Goal: Task Accomplishment & Management: Manage account settings

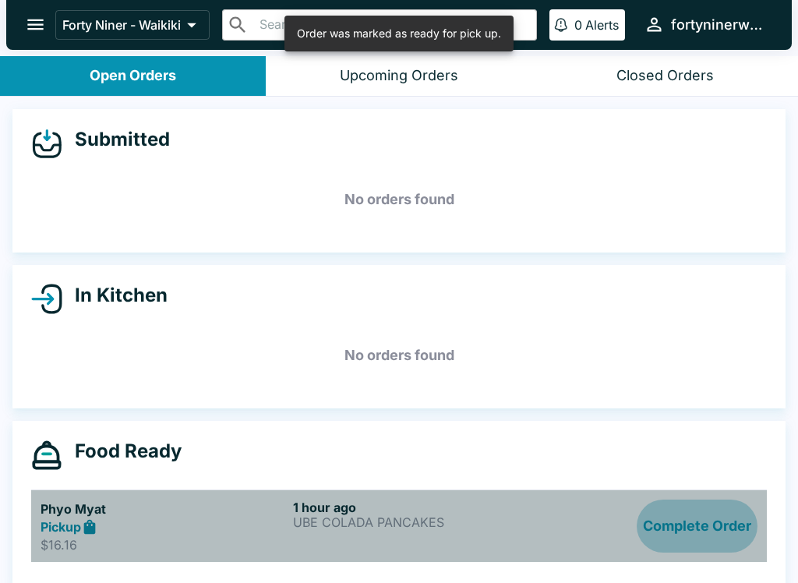
click at [701, 534] on button "Complete Order" at bounding box center [696, 526] width 121 height 54
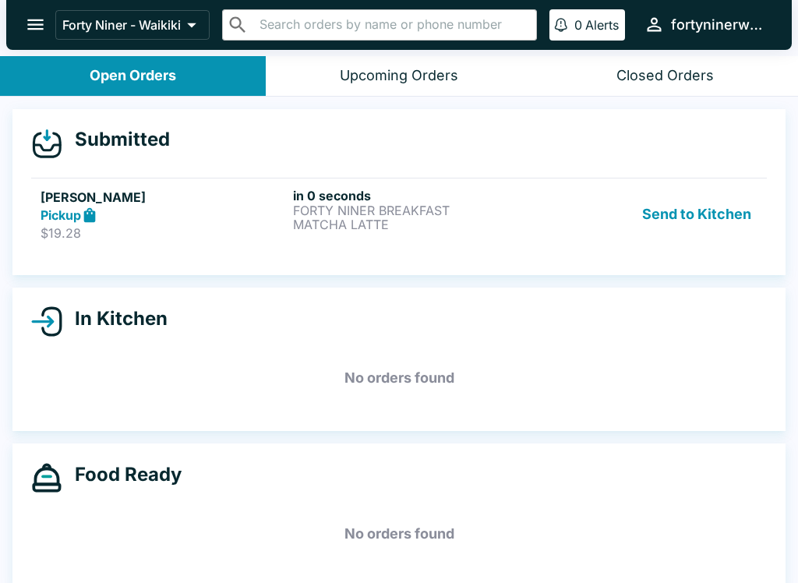
click at [530, 246] on link "[PERSON_NAME] Pickup $19.28 in 0 seconds FORTY NINER BREAKFAST MATCHA LATTE Sen…" at bounding box center [398, 214] width 735 height 73
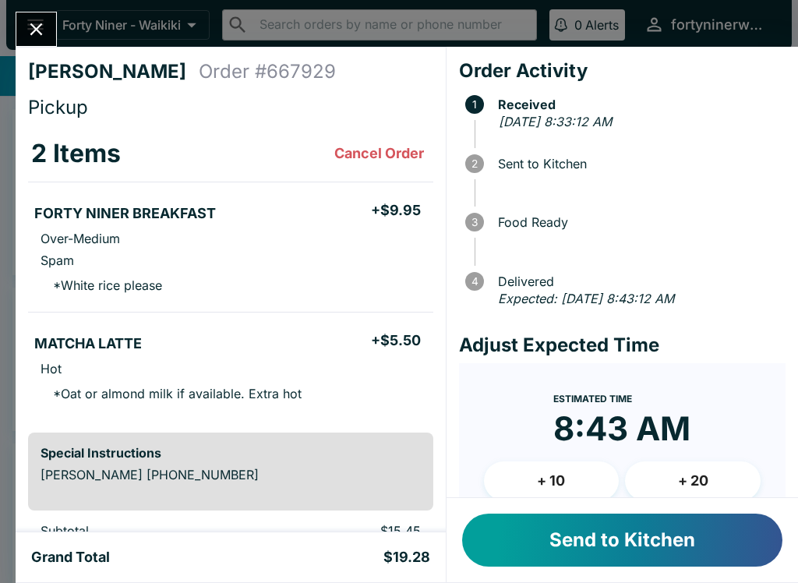
click at [675, 525] on button "Send to Kitchen" at bounding box center [622, 539] width 320 height 53
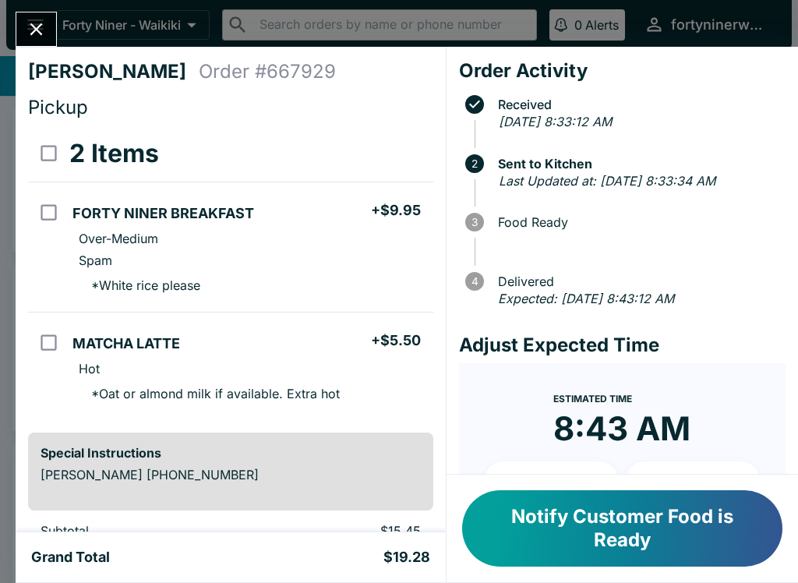
click at [41, 41] on button "Close" at bounding box center [36, 28] width 40 height 33
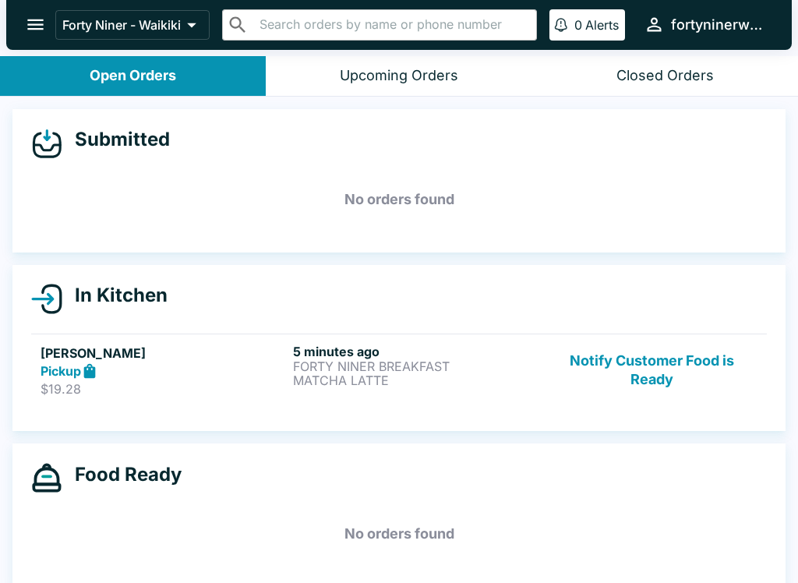
click at [647, 377] on button "Notify Customer Food is Ready" at bounding box center [651, 370] width 211 height 54
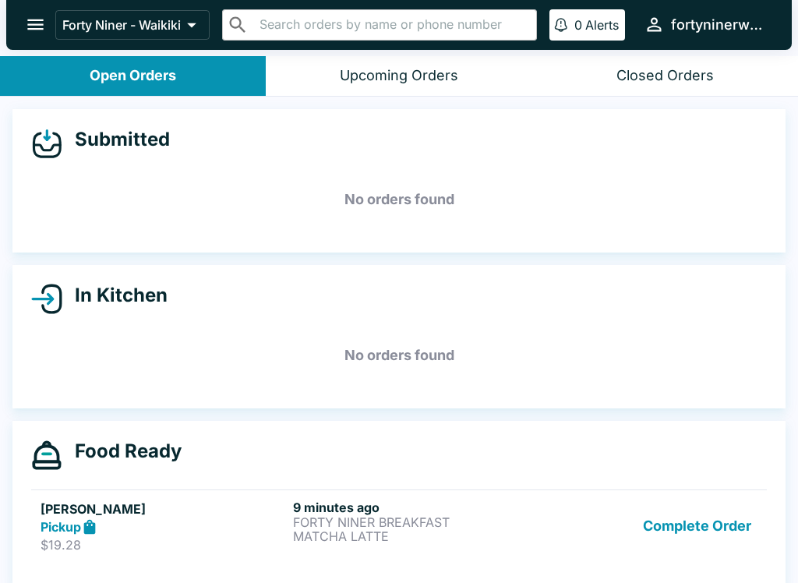
click at [336, 518] on p "FORTY NINER BREAKFAST" at bounding box center [416, 522] width 246 height 14
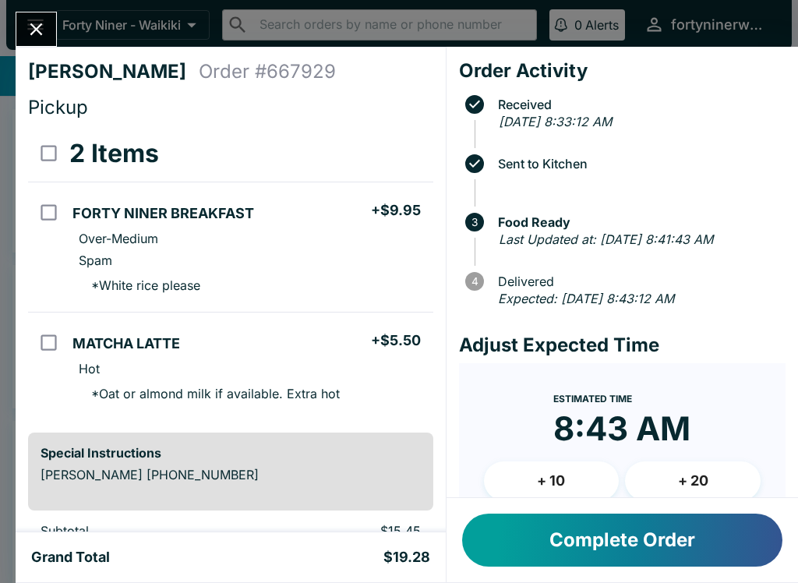
click at [55, 30] on button "Close" at bounding box center [36, 28] width 40 height 33
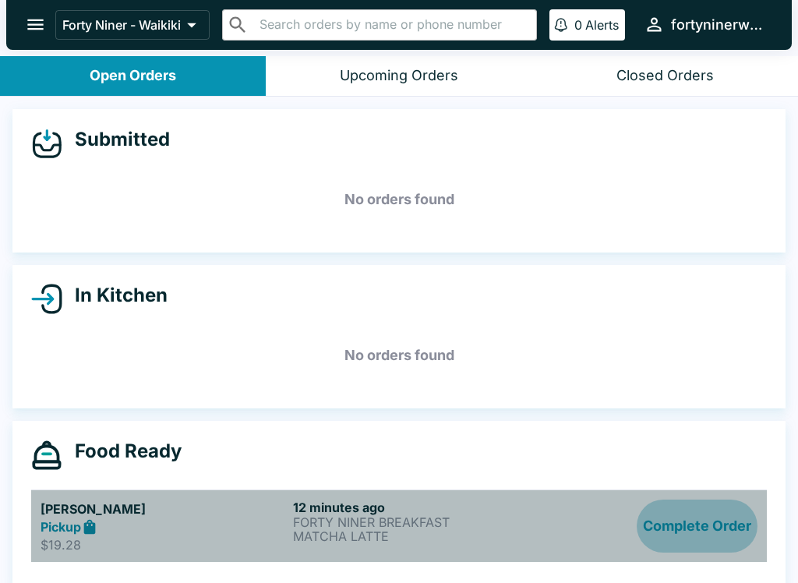
click at [655, 528] on button "Complete Order" at bounding box center [696, 526] width 121 height 54
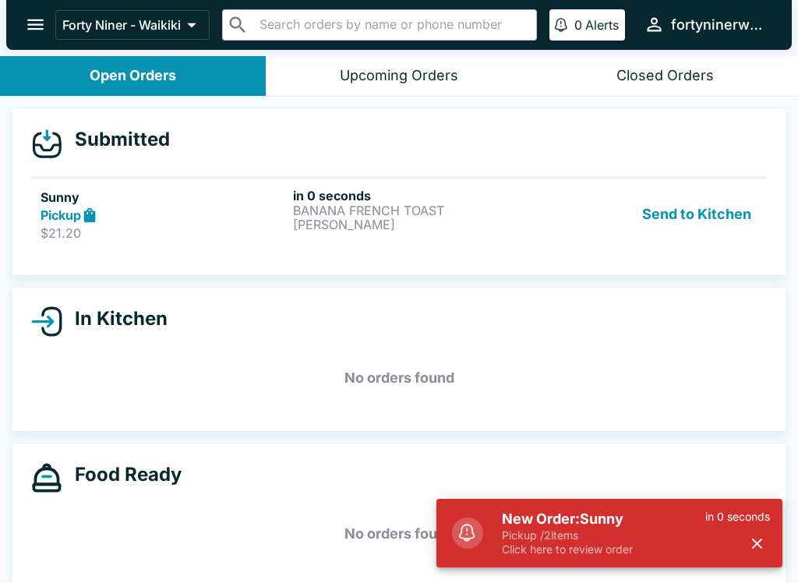
click at [558, 249] on link "Sunny Pickup $21.20 in 0 seconds BANANA FRENCH TOAST VANILLA LATTE Send to Kitc…" at bounding box center [398, 214] width 735 height 73
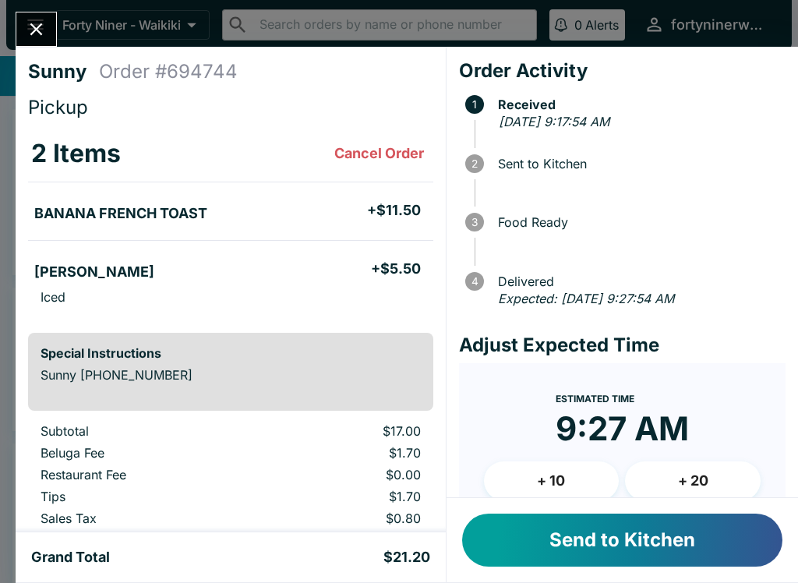
click at [586, 535] on button "Send to Kitchen" at bounding box center [622, 539] width 320 height 53
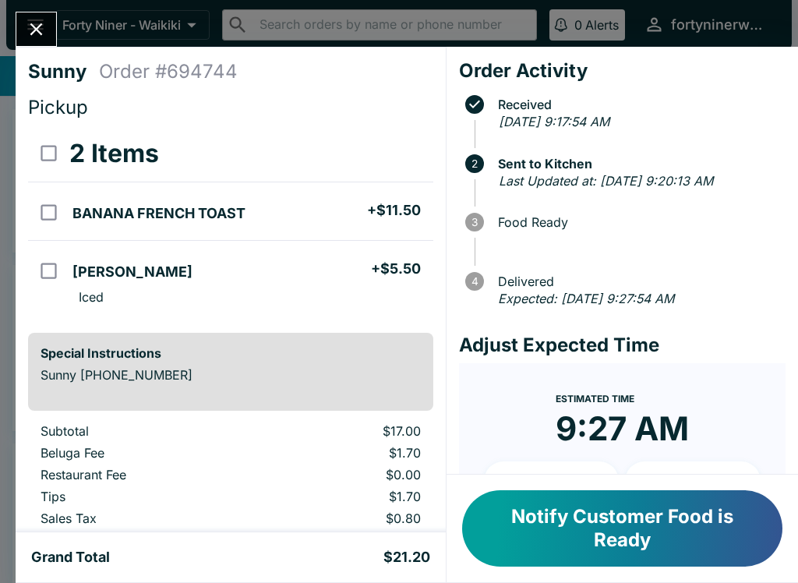
click at [42, 35] on icon "Close" at bounding box center [36, 29] width 21 height 21
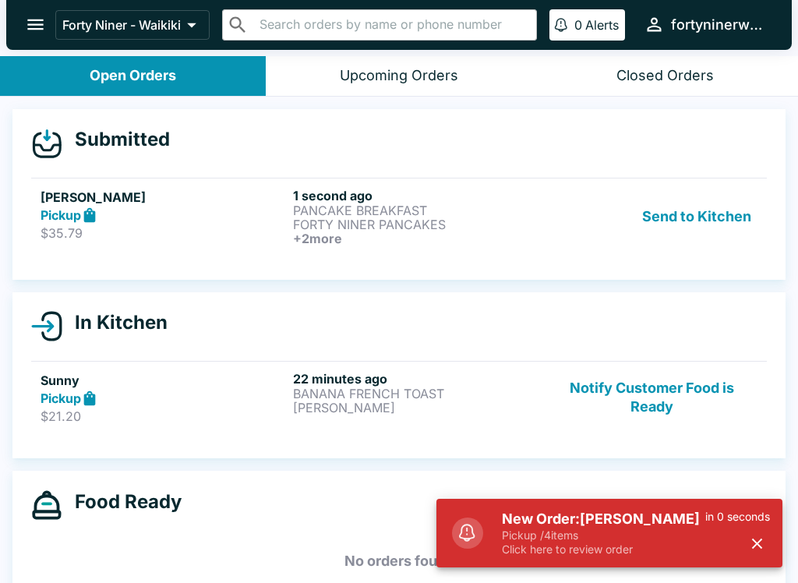
click at [500, 219] on p "FORTY NINER PANCAKES" at bounding box center [416, 224] width 246 height 14
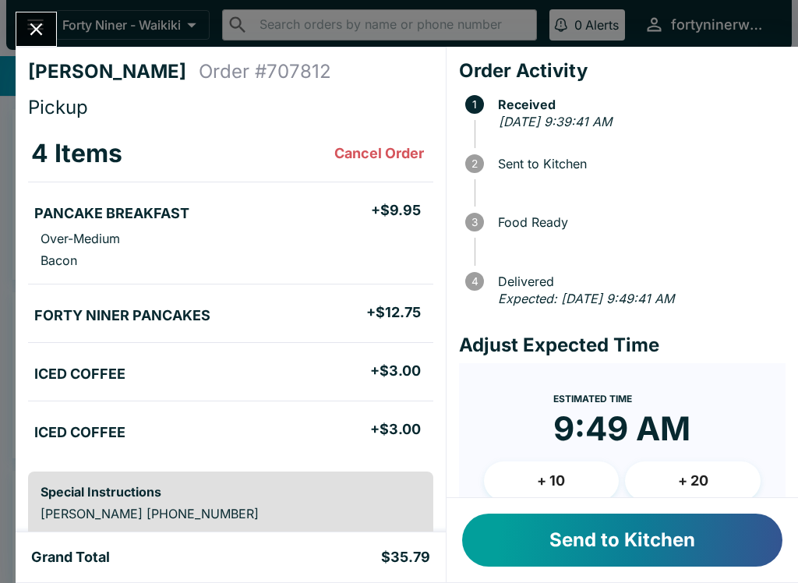
click at [582, 545] on button "Send to Kitchen" at bounding box center [622, 539] width 320 height 53
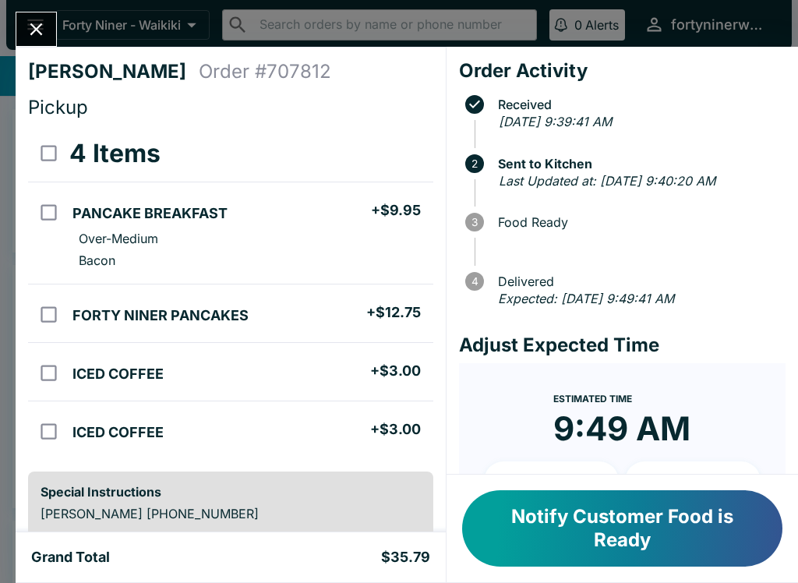
click at [39, 38] on icon "Close" at bounding box center [36, 29] width 21 height 21
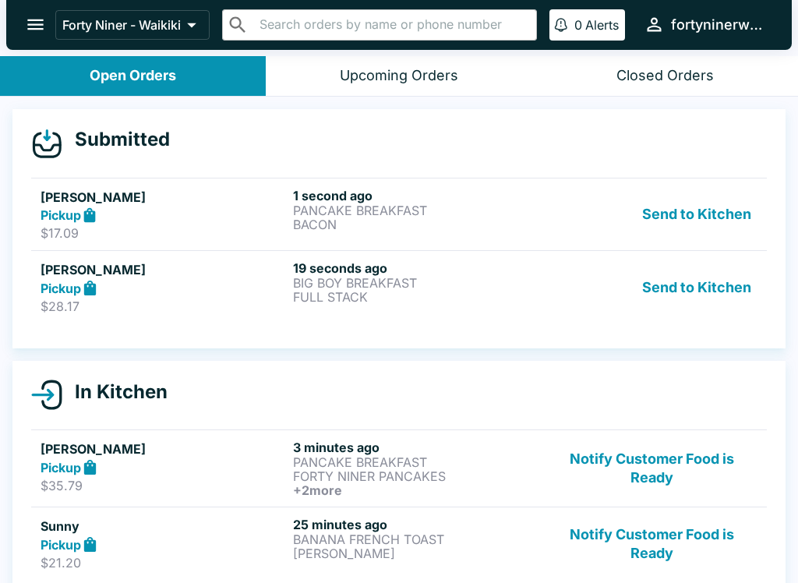
click at [540, 298] on div "[PERSON_NAME] $28.17 19 seconds ago BIG BOY BREAKFAST FULL STACK Send to Kitchen" at bounding box center [399, 287] width 717 height 54
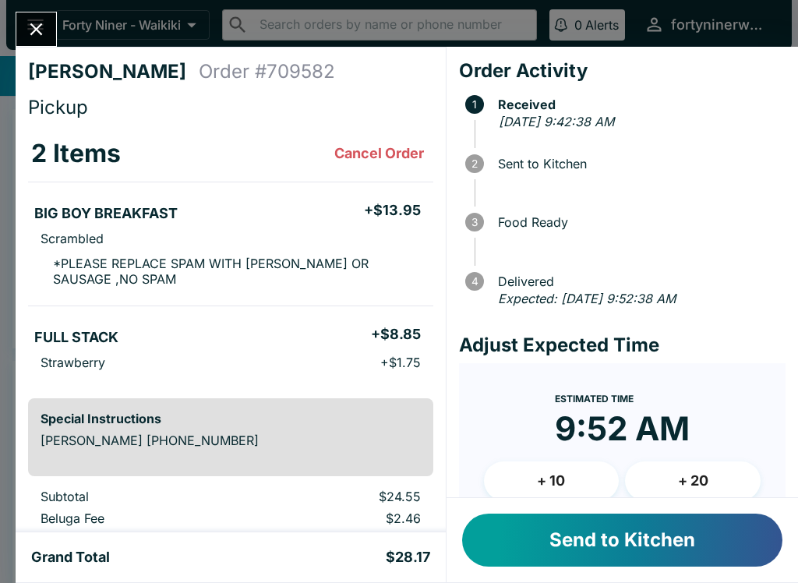
click at [583, 541] on button "Send to Kitchen" at bounding box center [622, 539] width 320 height 53
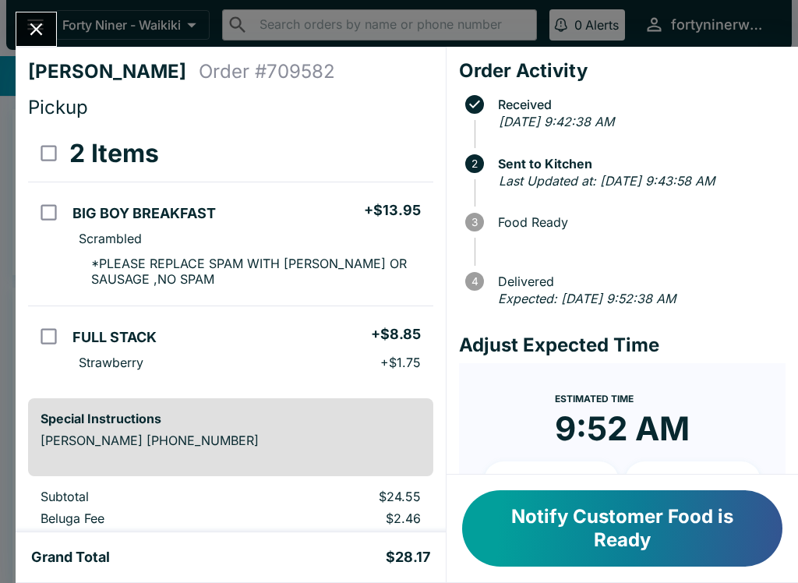
click at [40, 37] on icon "Close" at bounding box center [36, 29] width 21 height 21
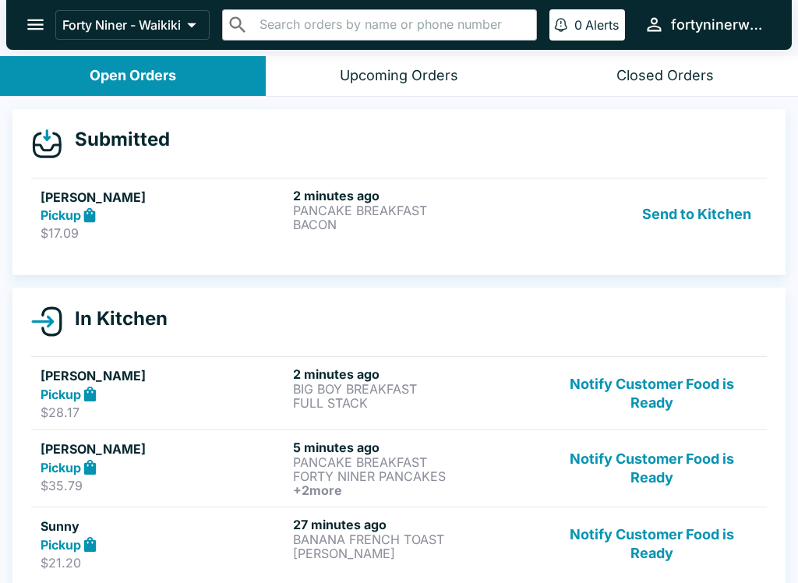
click at [216, 240] on p "$17.09" at bounding box center [164, 233] width 246 height 16
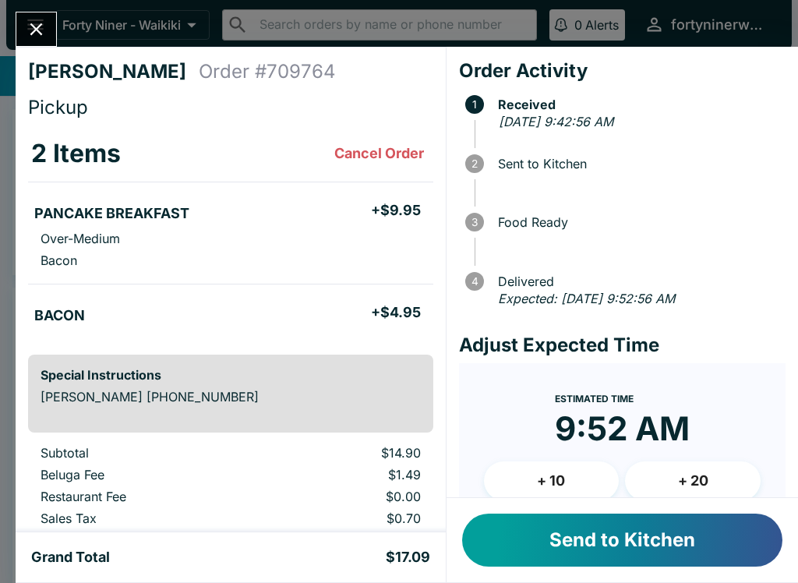
click at [600, 550] on button "Send to Kitchen" at bounding box center [622, 539] width 320 height 53
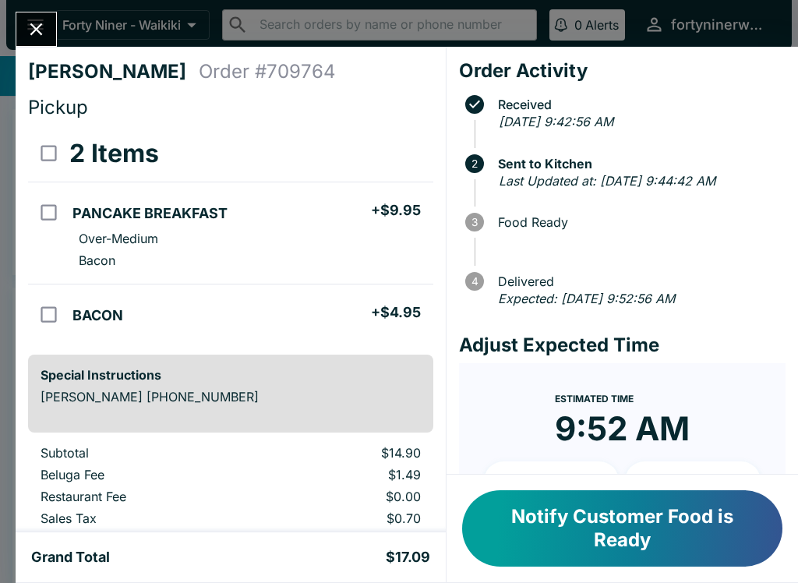
scroll to position [-2, 0]
click at [39, 23] on icon "Close" at bounding box center [36, 29] width 21 height 21
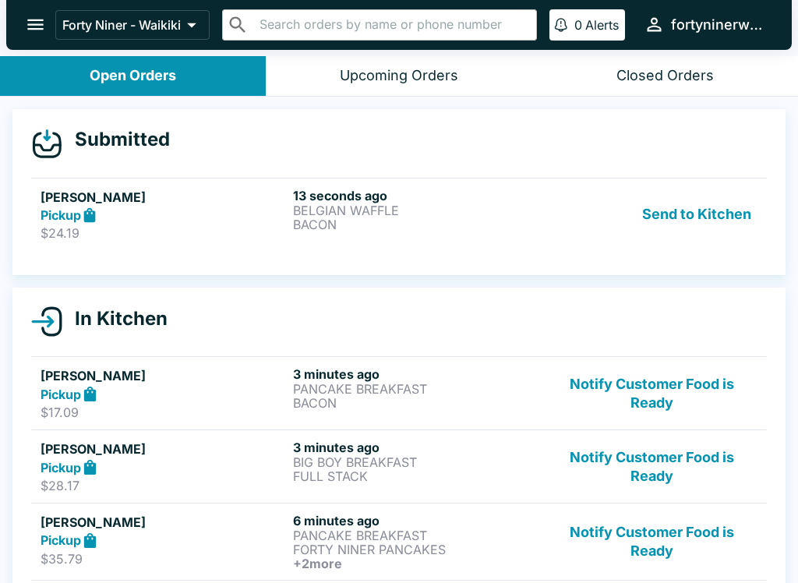
scroll to position [52, 0]
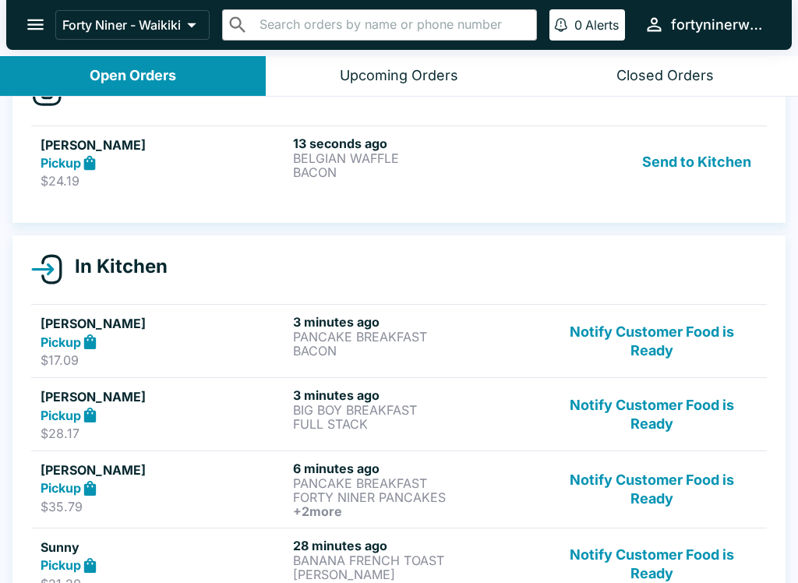
click at [512, 411] on p "BIG BOY BREAKFAST" at bounding box center [416, 410] width 246 height 14
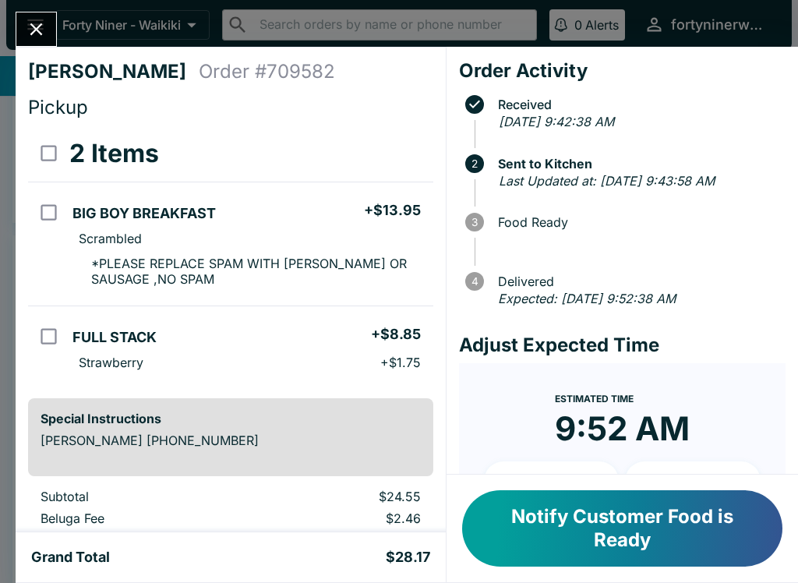
click at [44, 33] on icon "Close" at bounding box center [36, 29] width 21 height 21
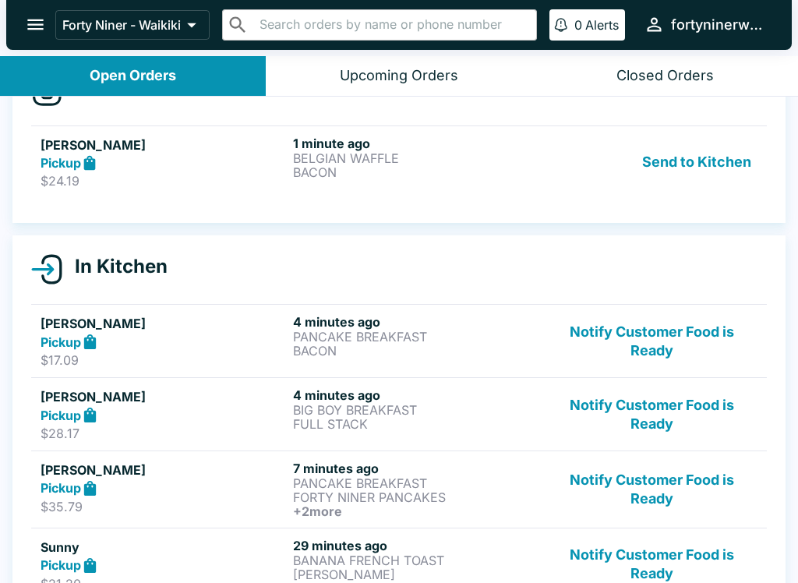
click at [453, 161] on p "BELGIAN WAFFLE" at bounding box center [416, 158] width 246 height 14
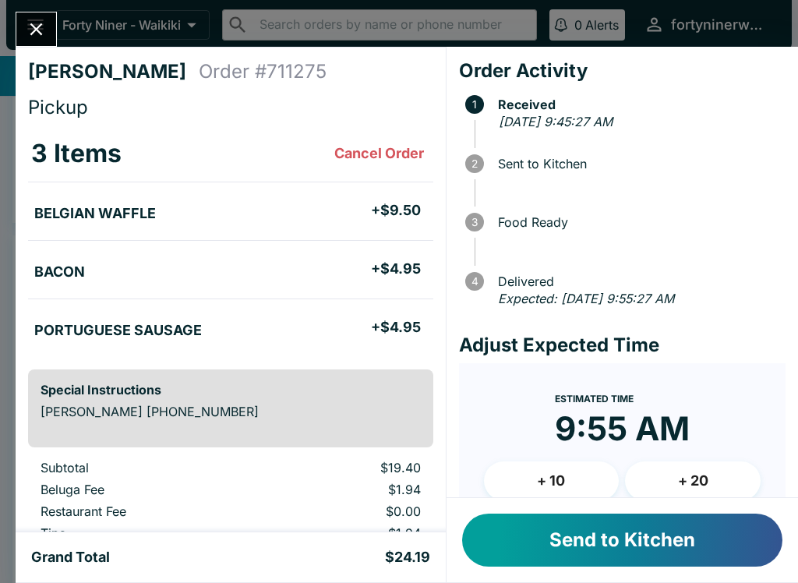
click at [546, 534] on button "Send to Kitchen" at bounding box center [622, 539] width 320 height 53
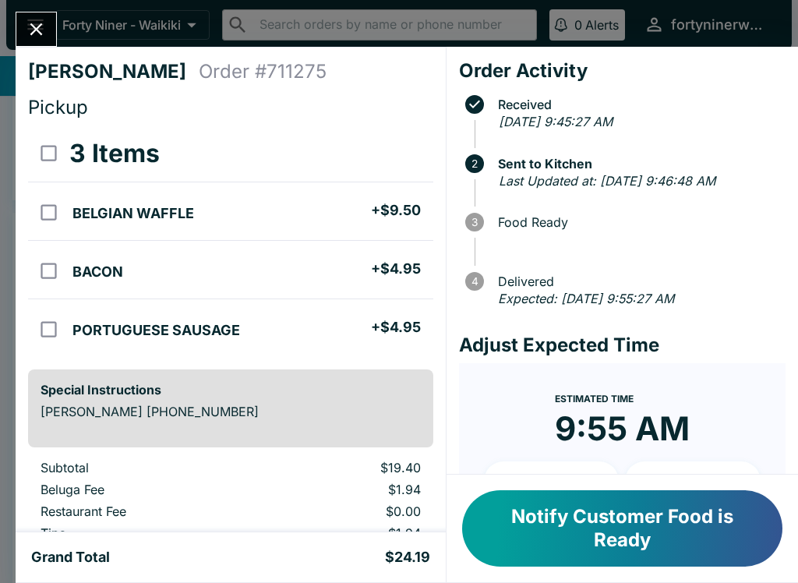
click at [37, 43] on button "Close" at bounding box center [36, 28] width 40 height 33
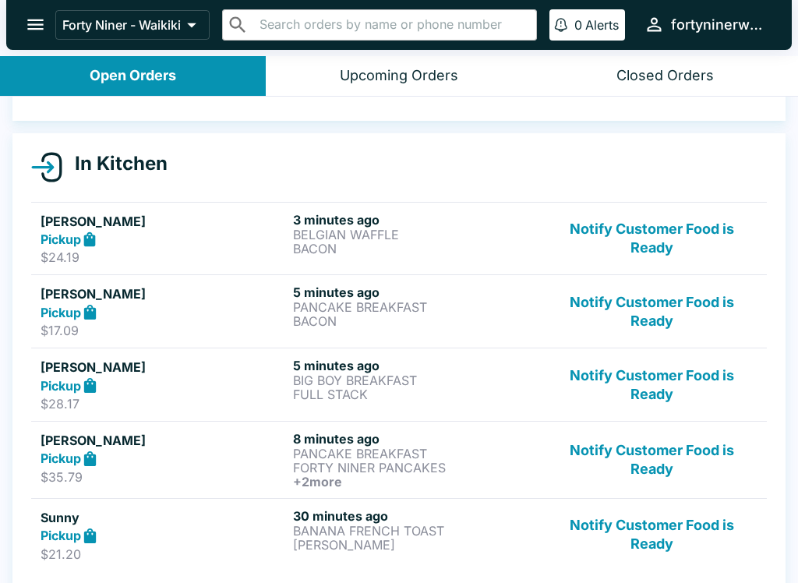
scroll to position [132, 0]
click at [633, 470] on button "Notify Customer Food is Ready" at bounding box center [651, 460] width 211 height 58
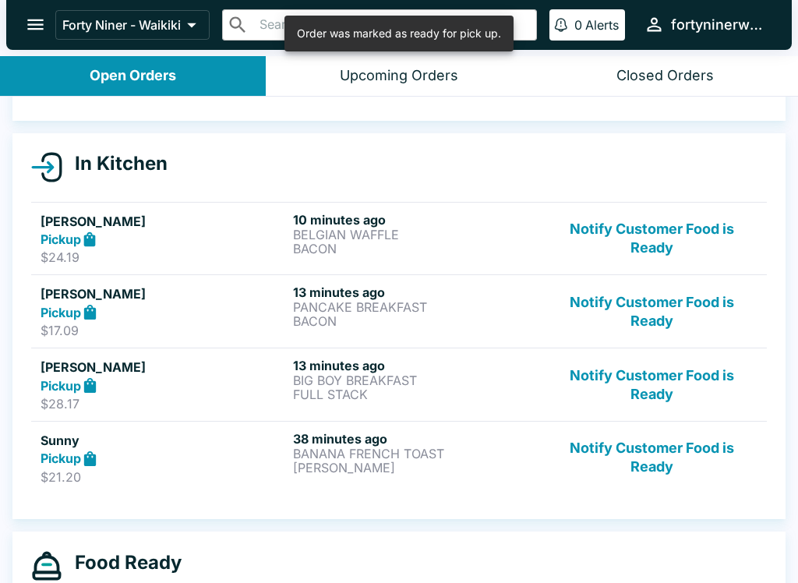
click at [639, 393] on button "Notify Customer Food is Ready" at bounding box center [651, 385] width 211 height 54
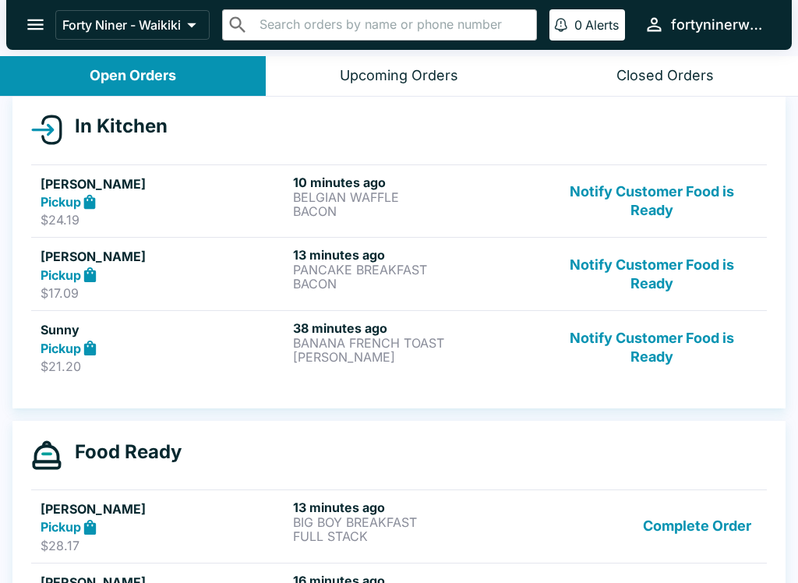
scroll to position [168, 0]
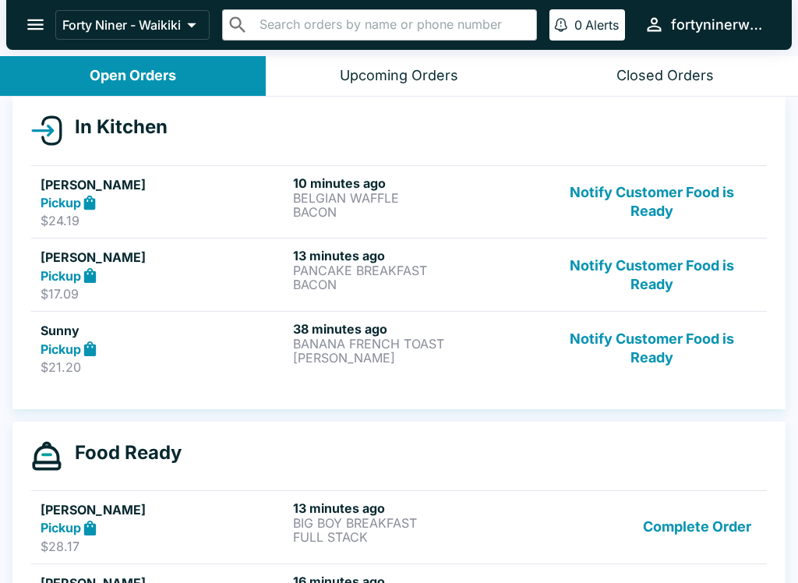
click at [662, 203] on button "Notify Customer Food is Ready" at bounding box center [651, 202] width 211 height 54
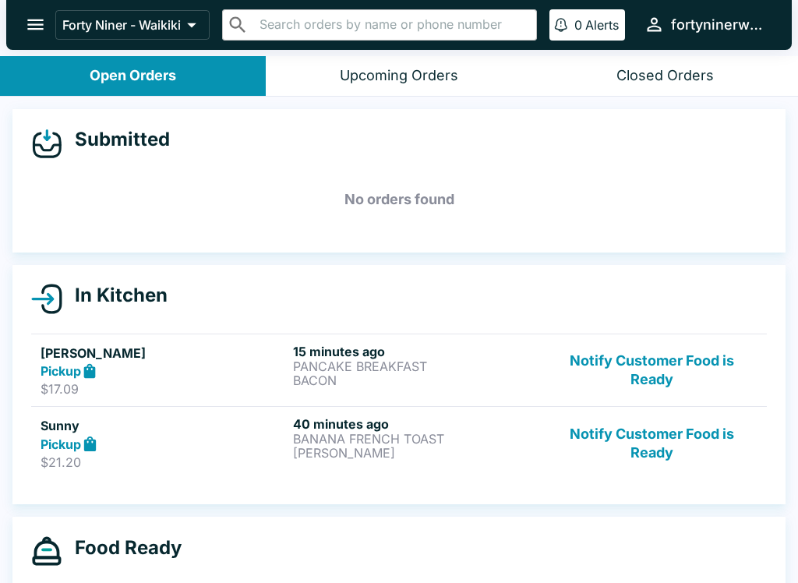
scroll to position [0, 0]
click at [510, 442] on p "BANANA FRENCH TOAST" at bounding box center [416, 438] width 246 height 14
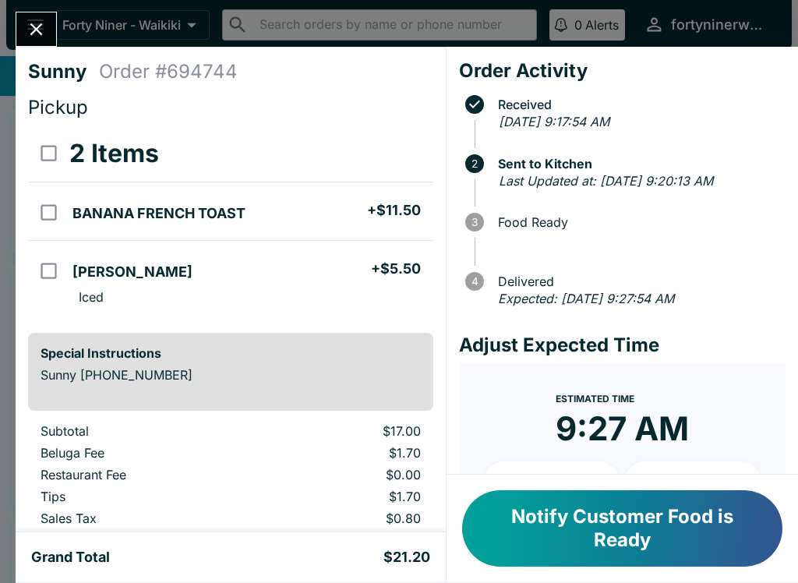
click at [42, 33] on icon "Close" at bounding box center [36, 29] width 21 height 21
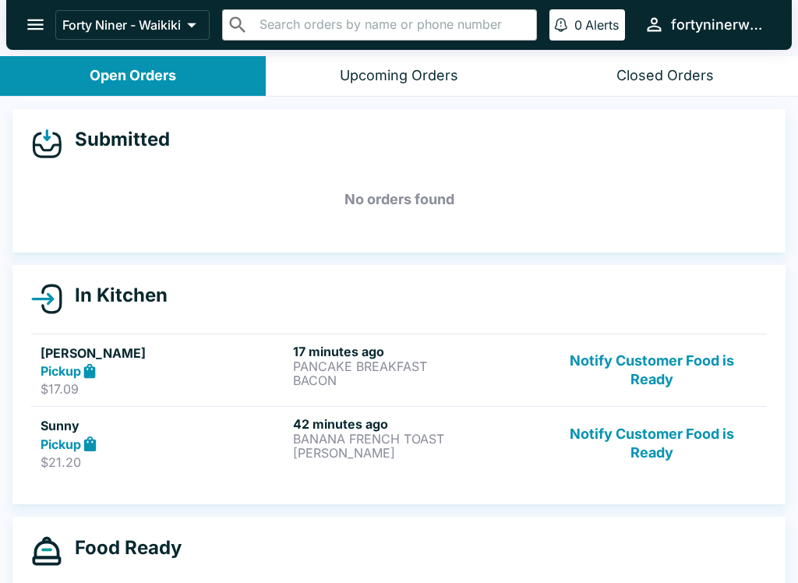
click at [489, 368] on p "PANCAKE BREAKFAST" at bounding box center [416, 366] width 246 height 14
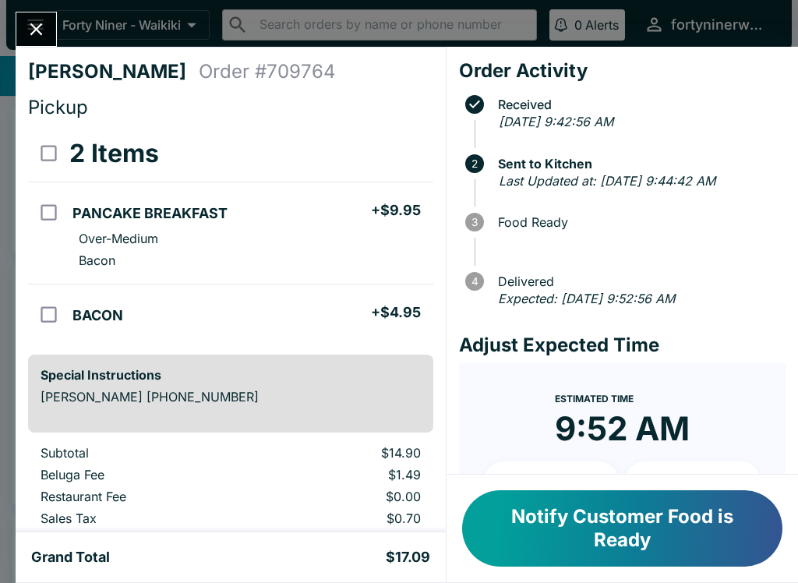
click at [41, 30] on icon "Close" at bounding box center [36, 29] width 21 height 21
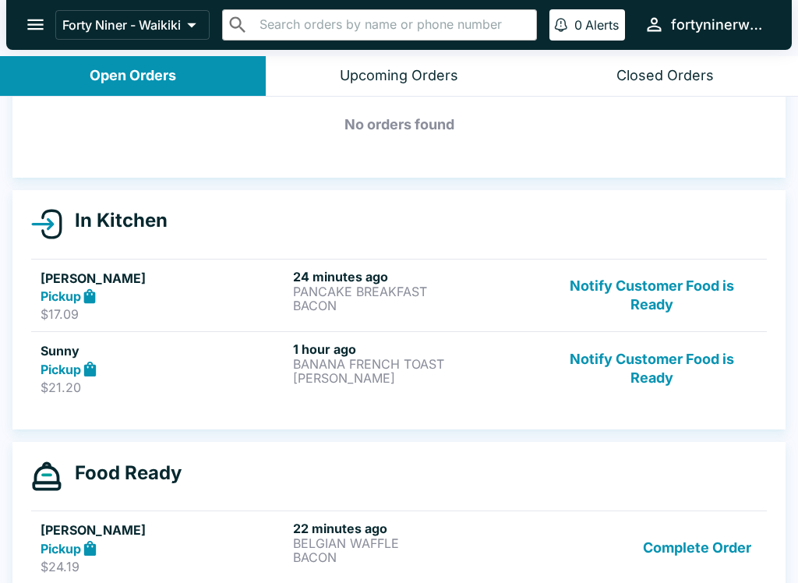
scroll to position [86, 0]
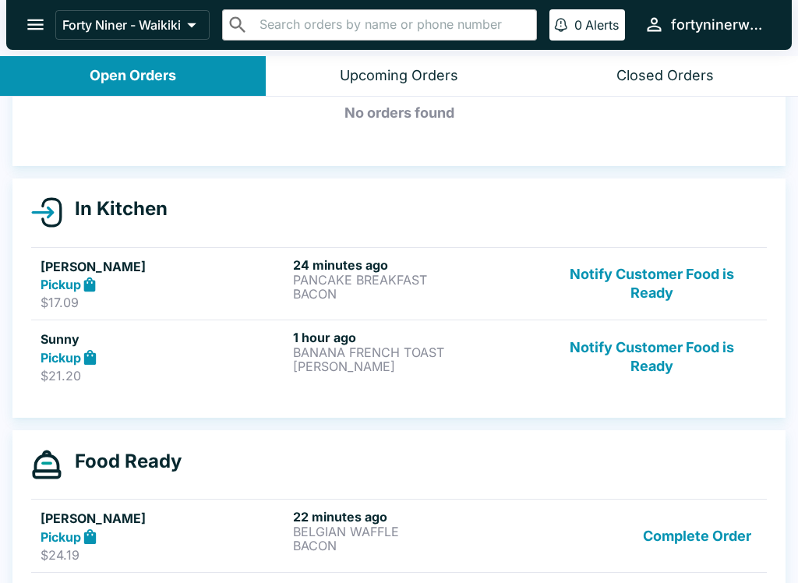
click at [476, 373] on div "1 hour ago BANANA FRENCH TOAST VANILLA LATTE" at bounding box center [416, 356] width 246 height 54
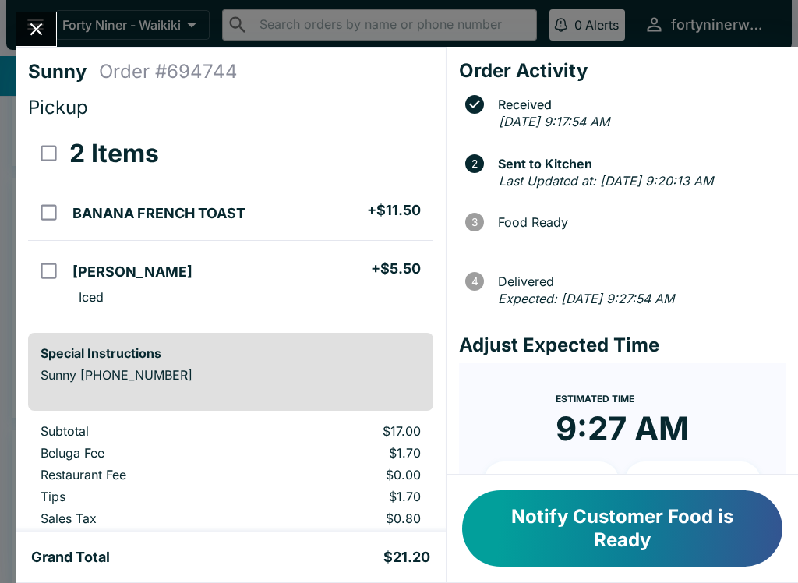
click at [44, 33] on icon "Close" at bounding box center [36, 29] width 21 height 21
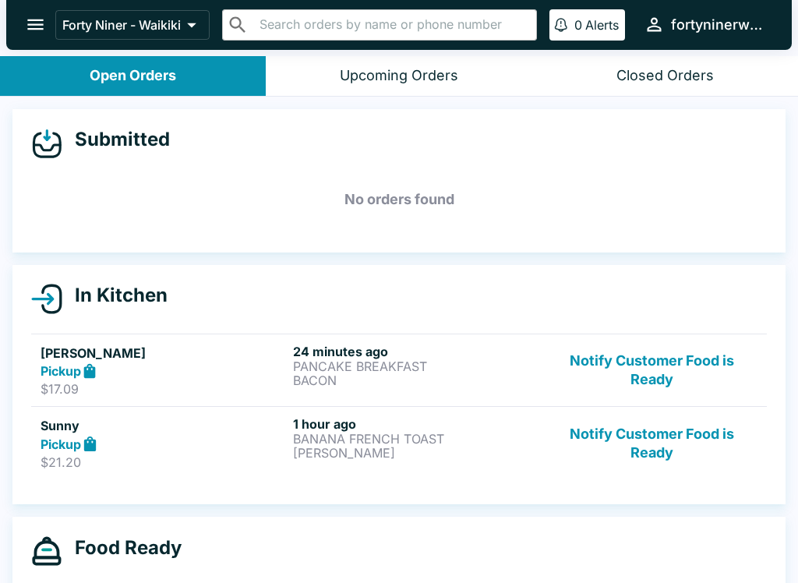
click at [484, 464] on div "1 hour ago BANANA FRENCH TOAST VANILLA LATTE" at bounding box center [416, 443] width 246 height 54
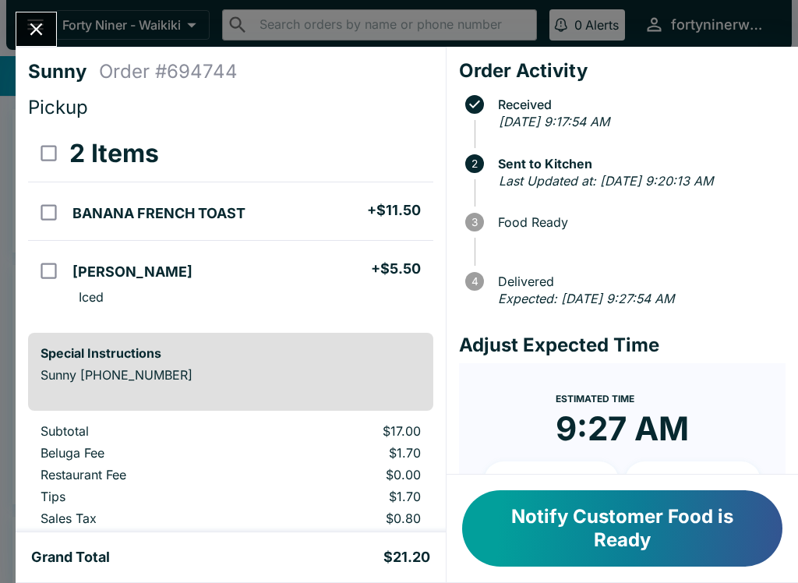
click at [39, 29] on icon "Close" at bounding box center [36, 29] width 21 height 21
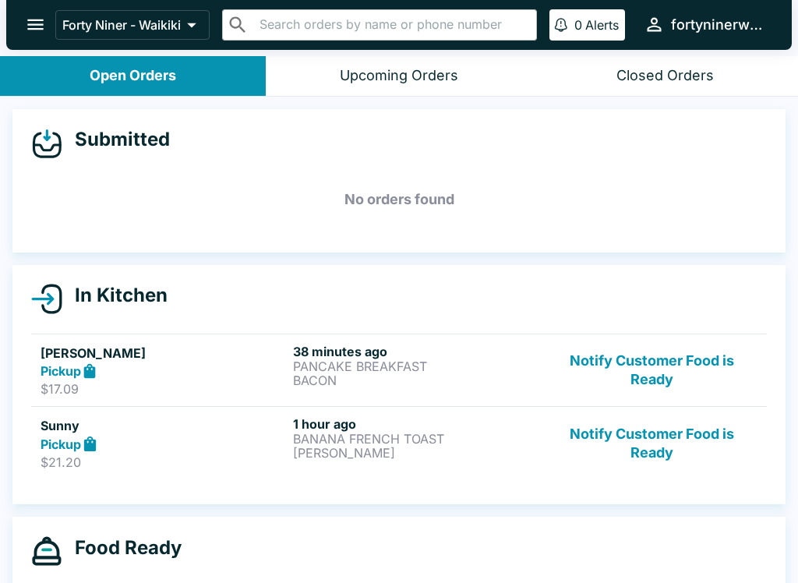
click at [660, 380] on button "Notify Customer Food is Ready" at bounding box center [651, 370] width 211 height 54
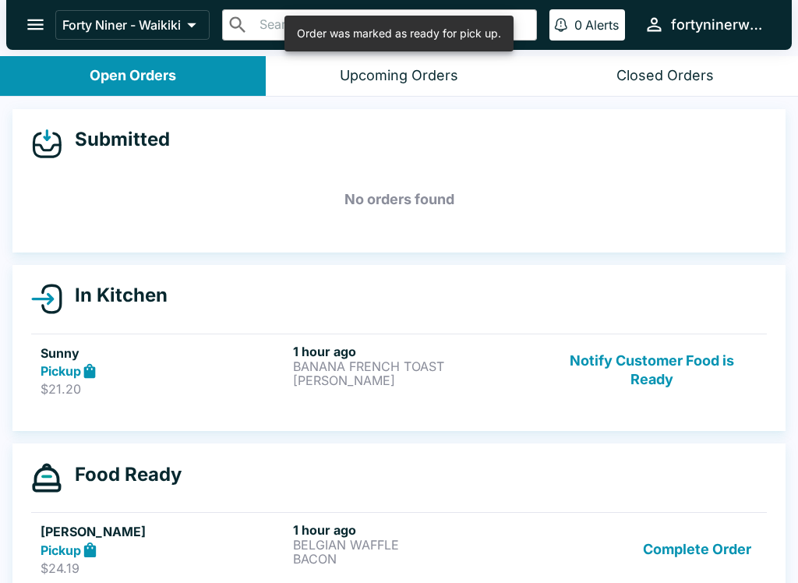
scroll to position [1, 0]
click at [658, 374] on button "Notify Customer Food is Ready" at bounding box center [651, 370] width 211 height 54
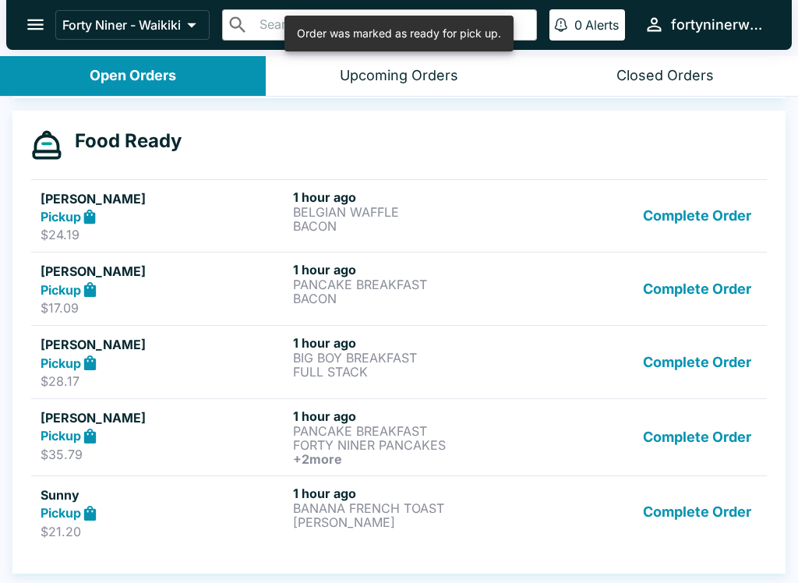
click at [696, 225] on button "Complete Order" at bounding box center [696, 216] width 121 height 54
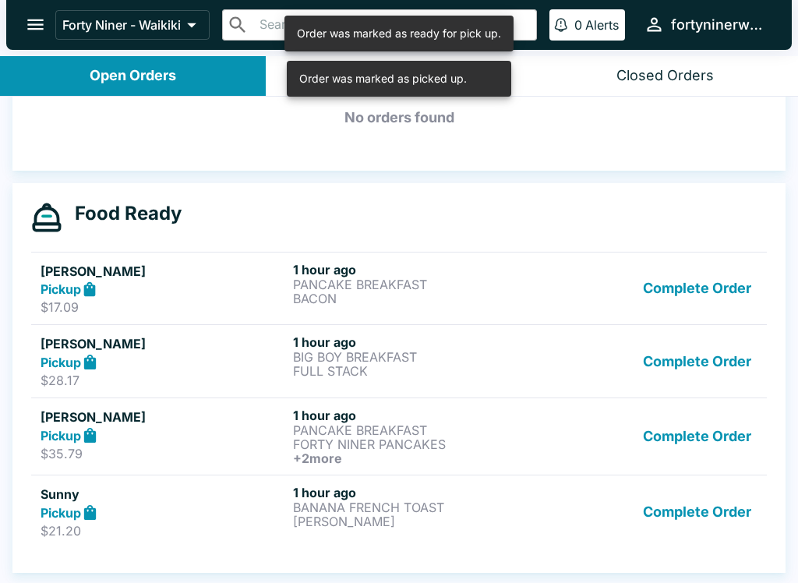
click at [693, 295] on button "Complete Order" at bounding box center [696, 289] width 121 height 54
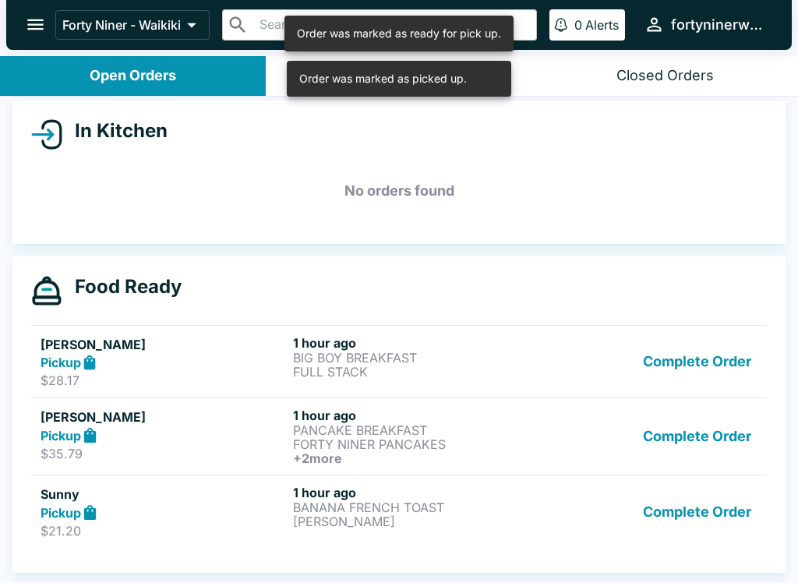
click at [684, 368] on button "Complete Order" at bounding box center [696, 362] width 121 height 54
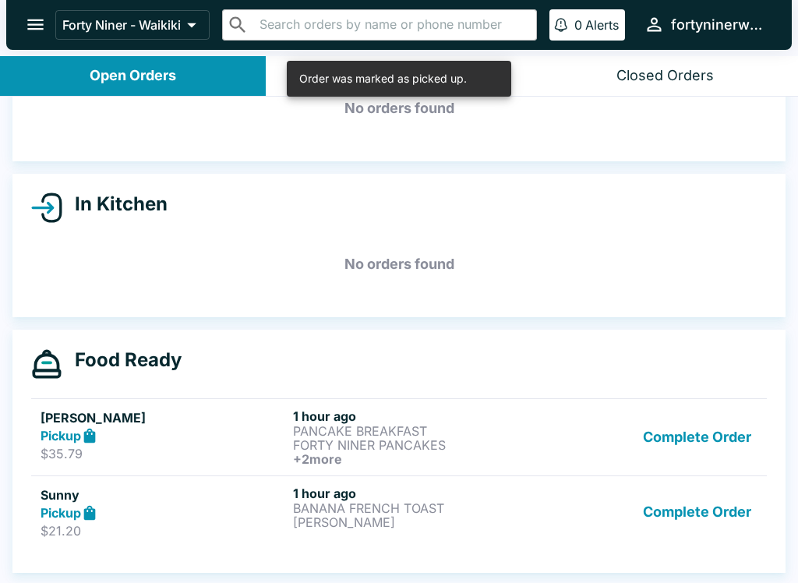
click at [683, 444] on button "Complete Order" at bounding box center [696, 437] width 121 height 58
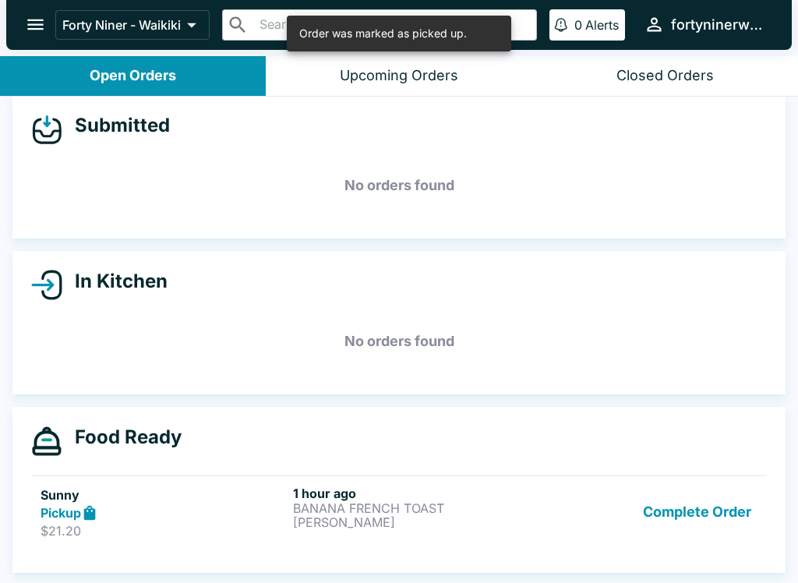
scroll to position [14, 0]
click at [675, 509] on button "Complete Order" at bounding box center [696, 512] width 121 height 54
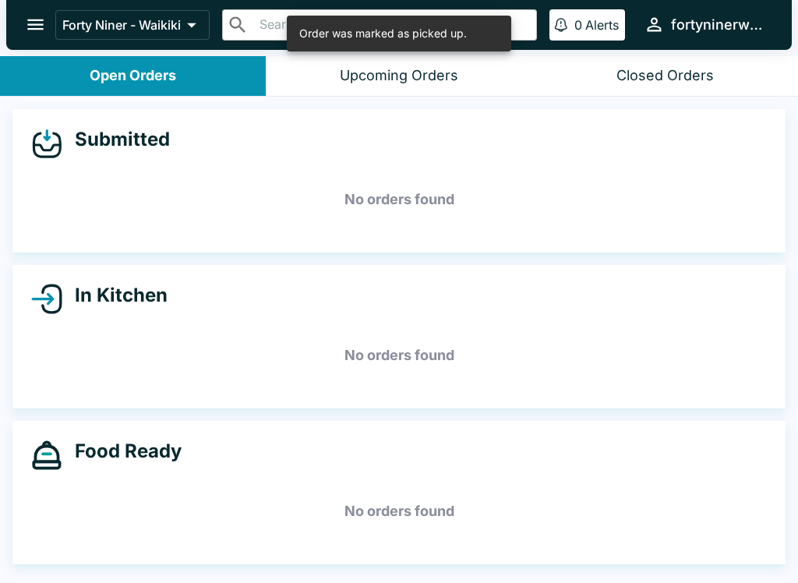
scroll to position [0, 0]
